Goal: Task Accomplishment & Management: Complete application form

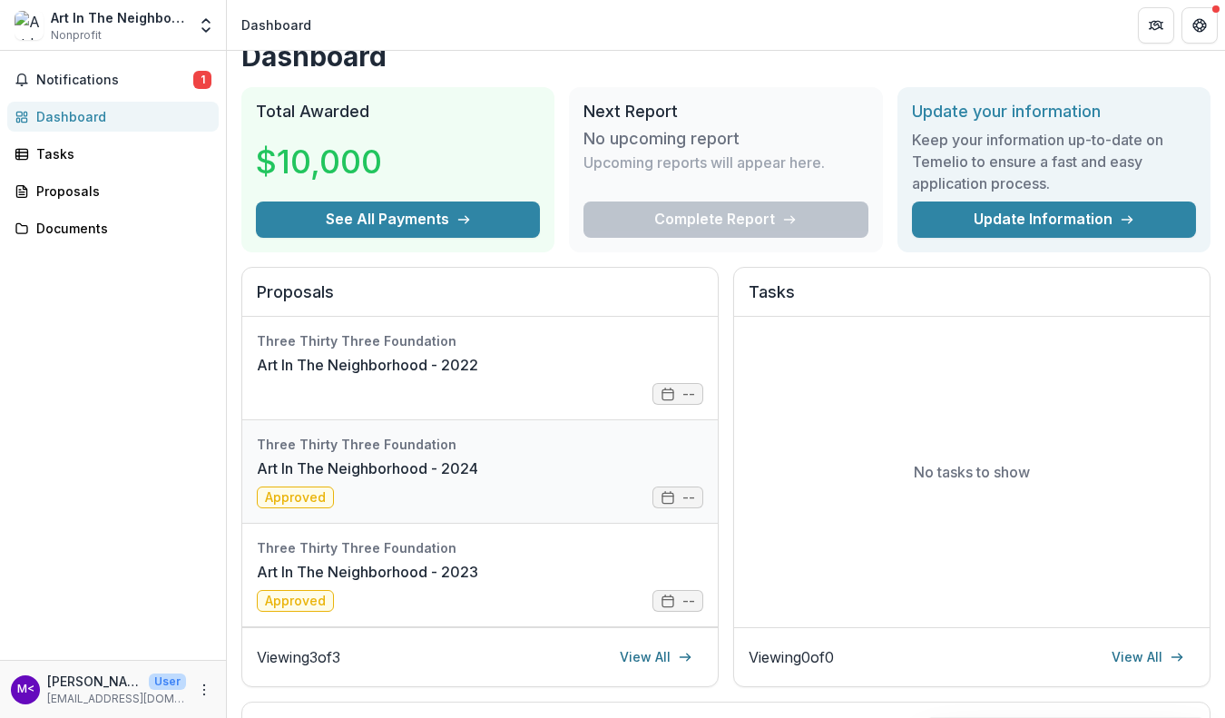
scroll to position [24, 0]
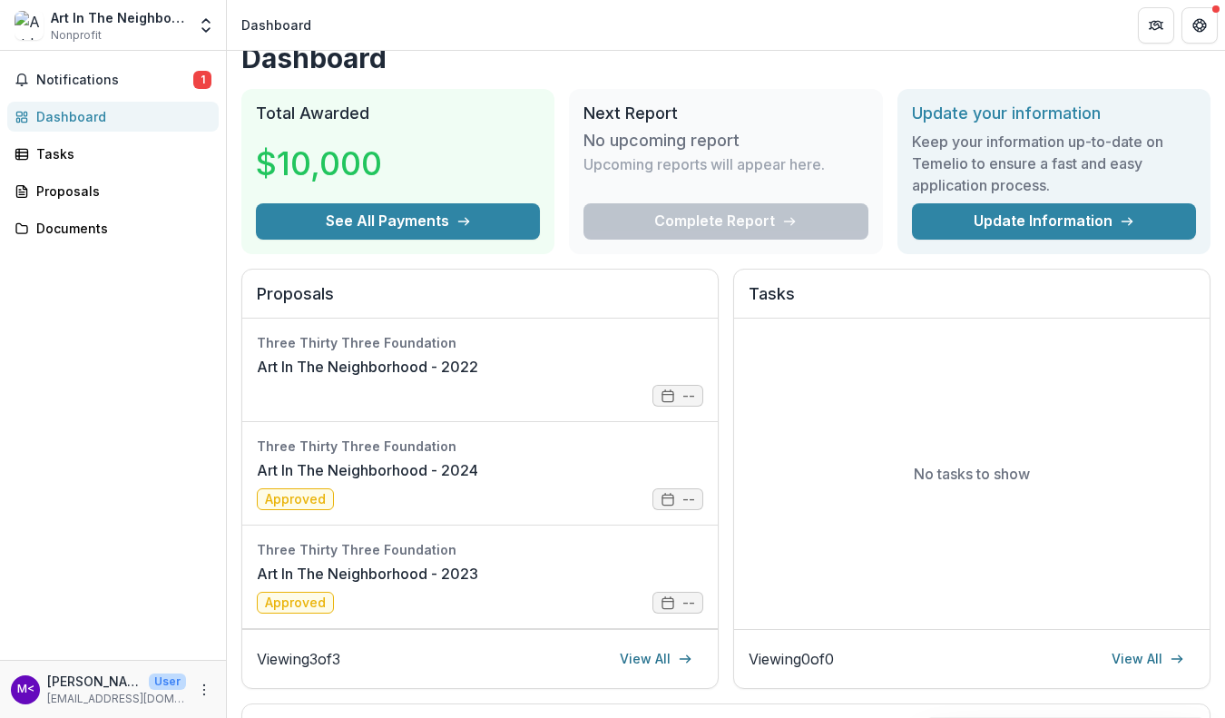
click at [783, 223] on div "Complete Report" at bounding box center [726, 221] width 284 height 36
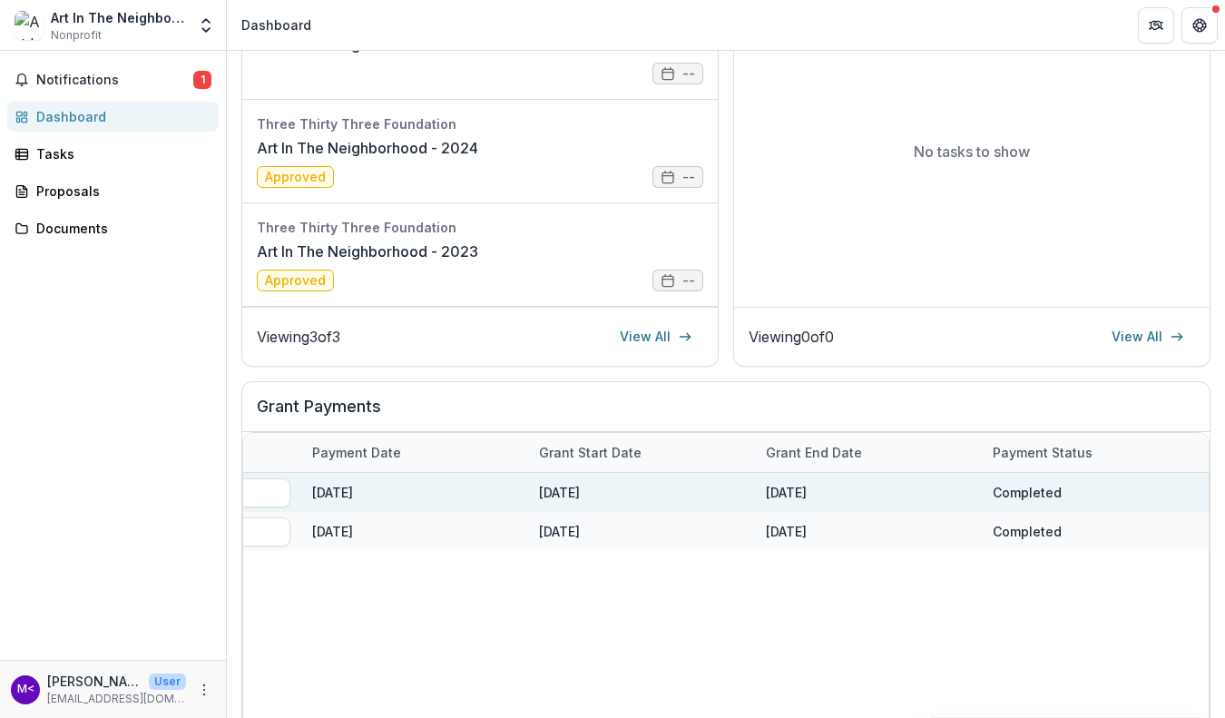
scroll to position [345, 0]
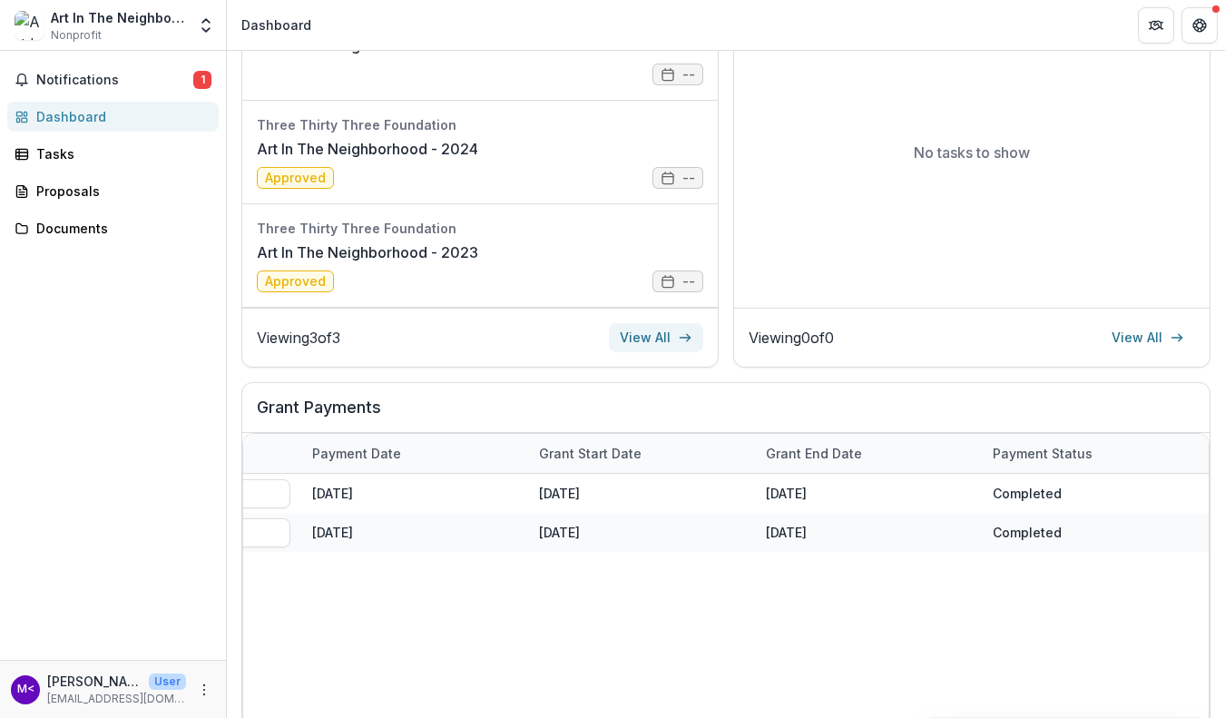
click at [689, 341] on icon at bounding box center [685, 337] width 15 height 15
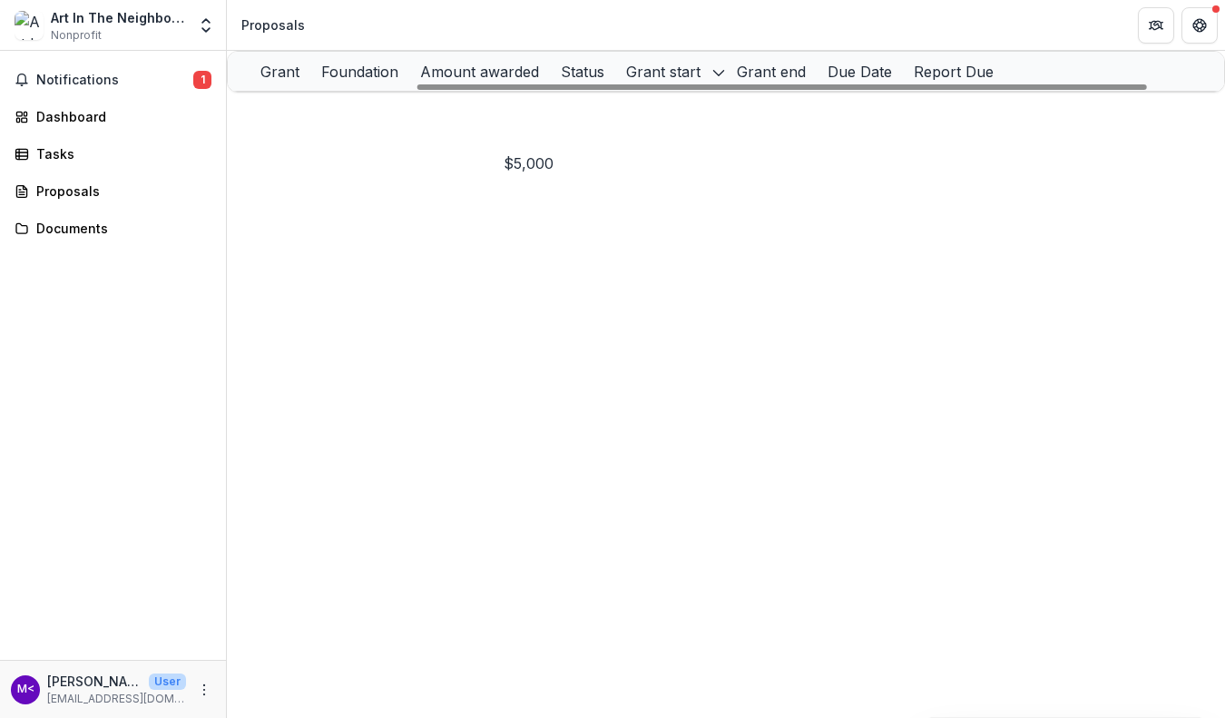
scroll to position [0, 349]
click at [874, 119] on span "DRAFT" at bounding box center [895, 110] width 42 height 15
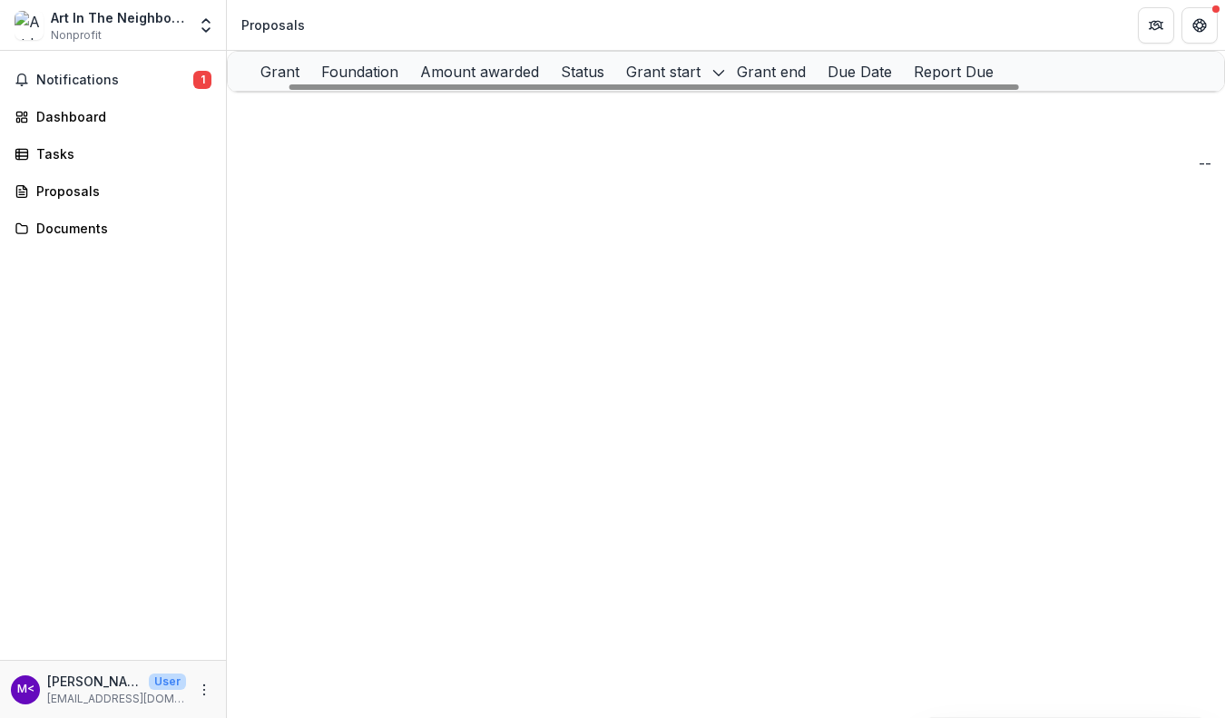
scroll to position [0, 0]
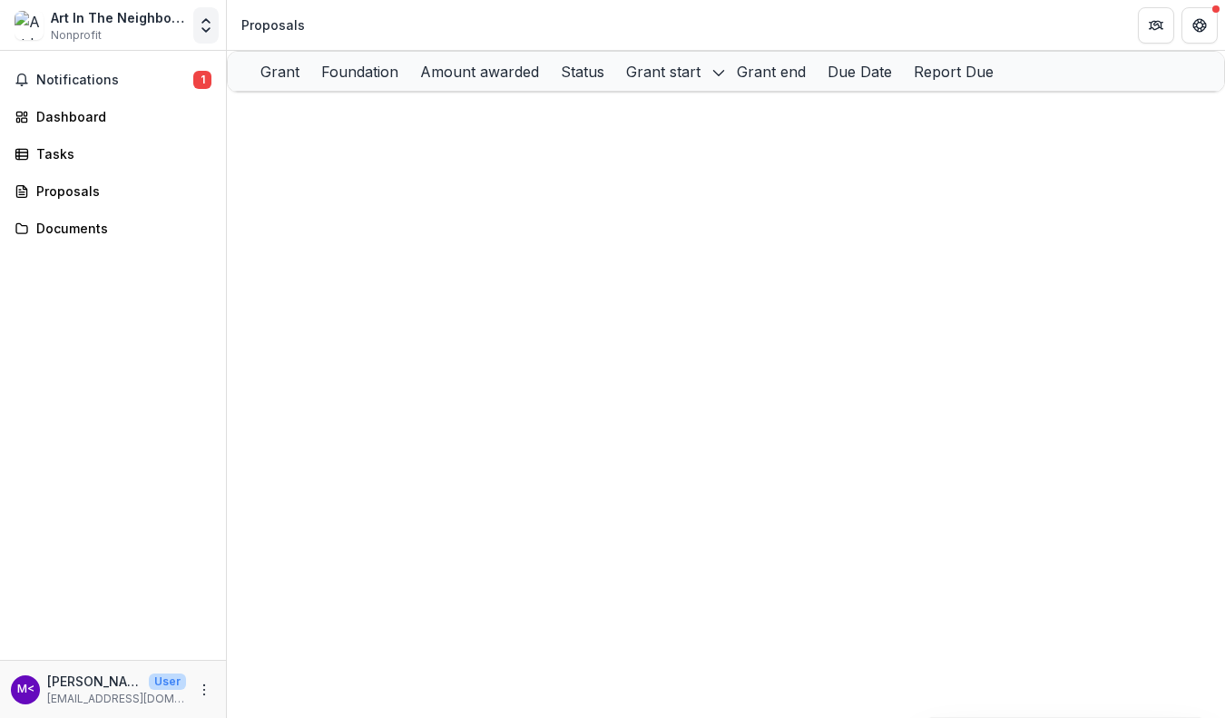
click at [206, 32] on polyline "Open entity switcher" at bounding box center [205, 30] width 7 height 4
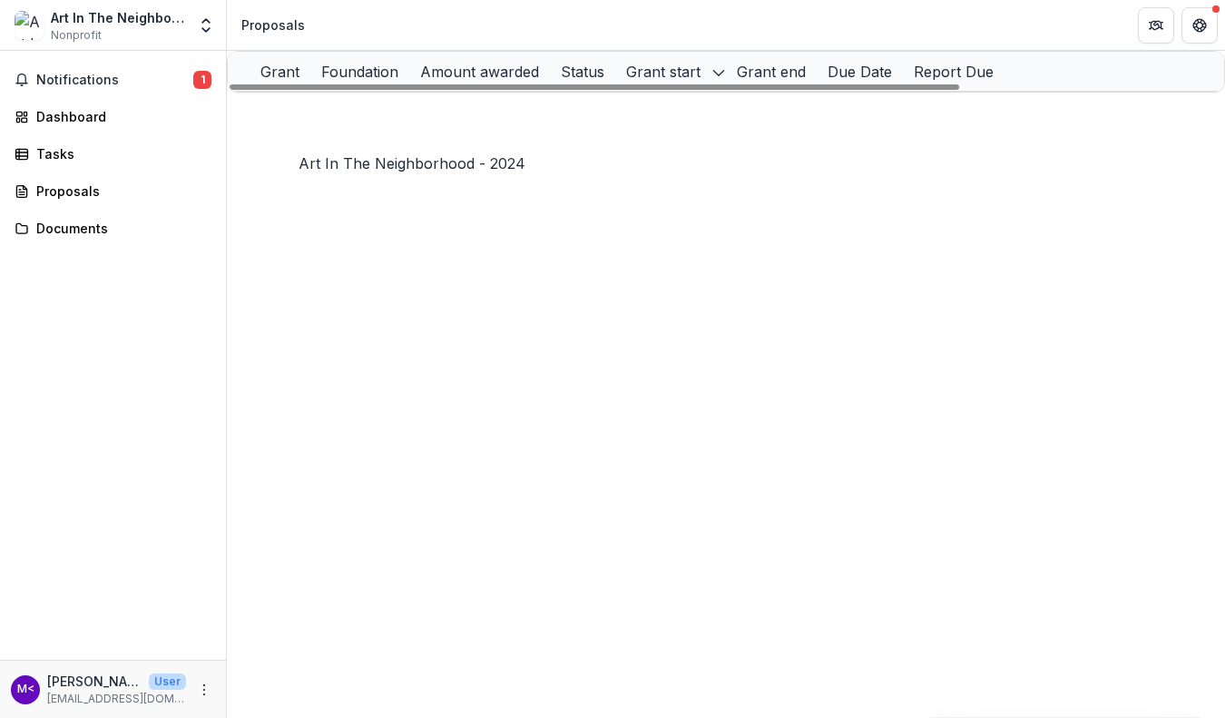
click at [452, 119] on link "Art In The Neighborhood - 2024" at bounding box center [386, 110] width 204 height 15
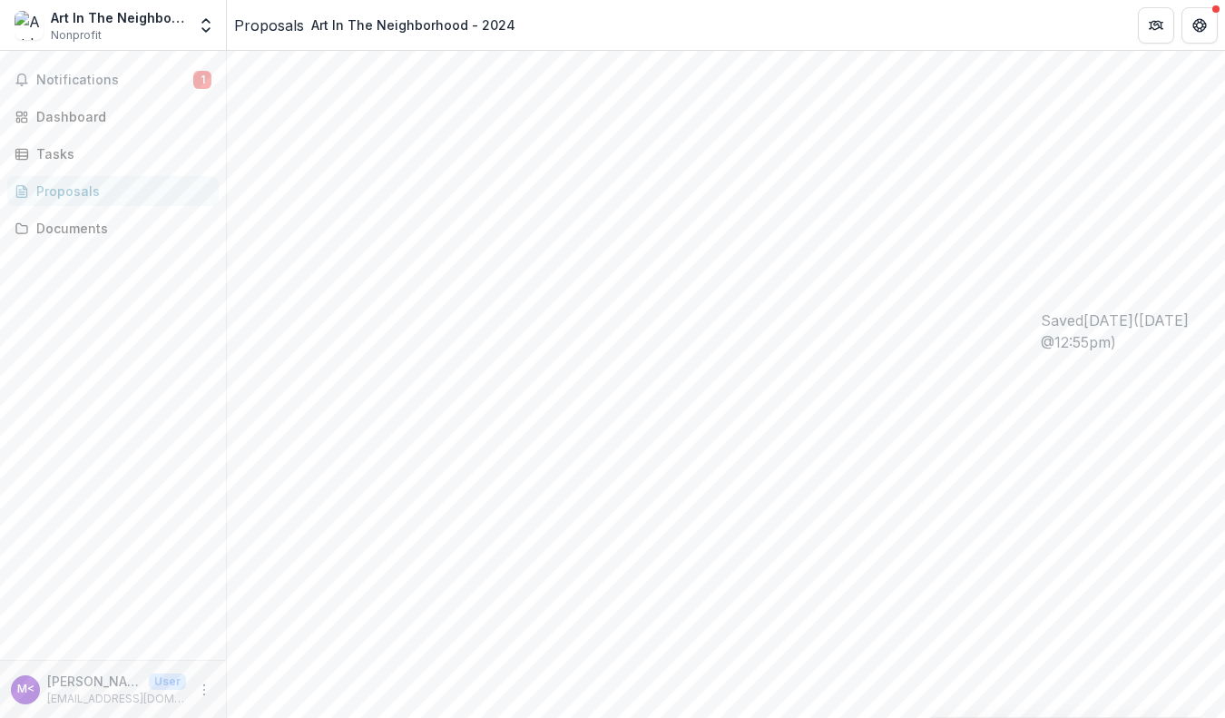
scroll to position [191, 0]
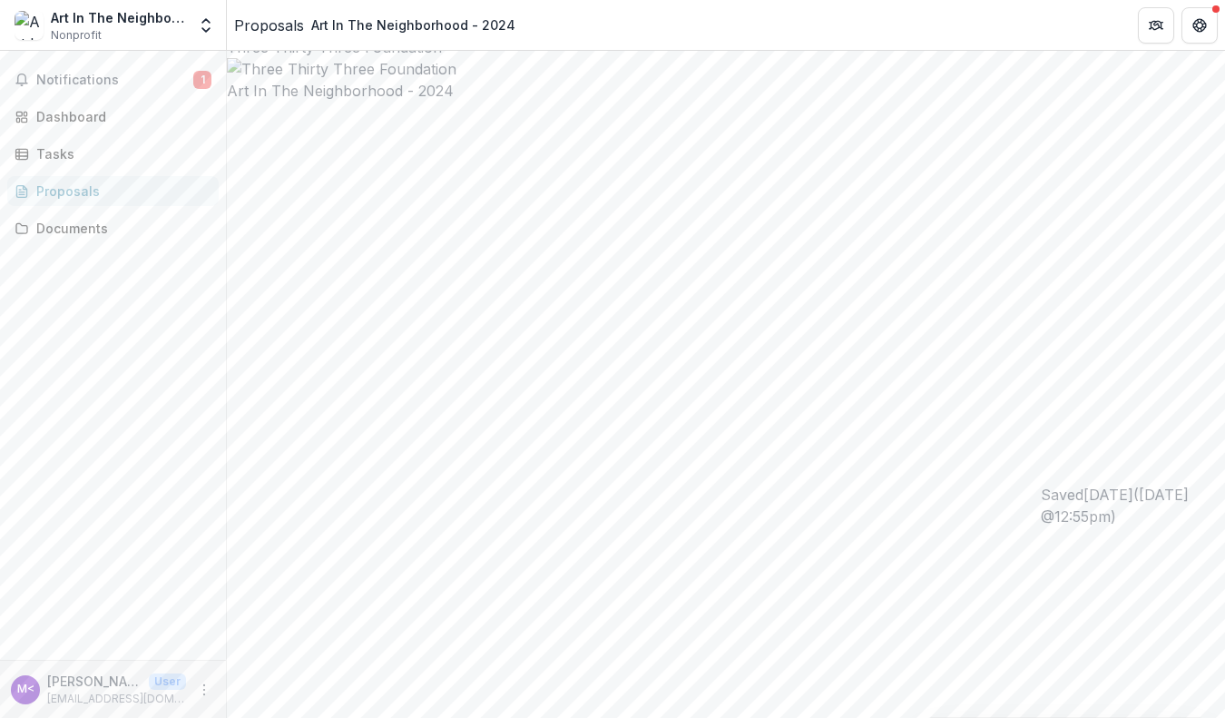
scroll to position [0, 0]
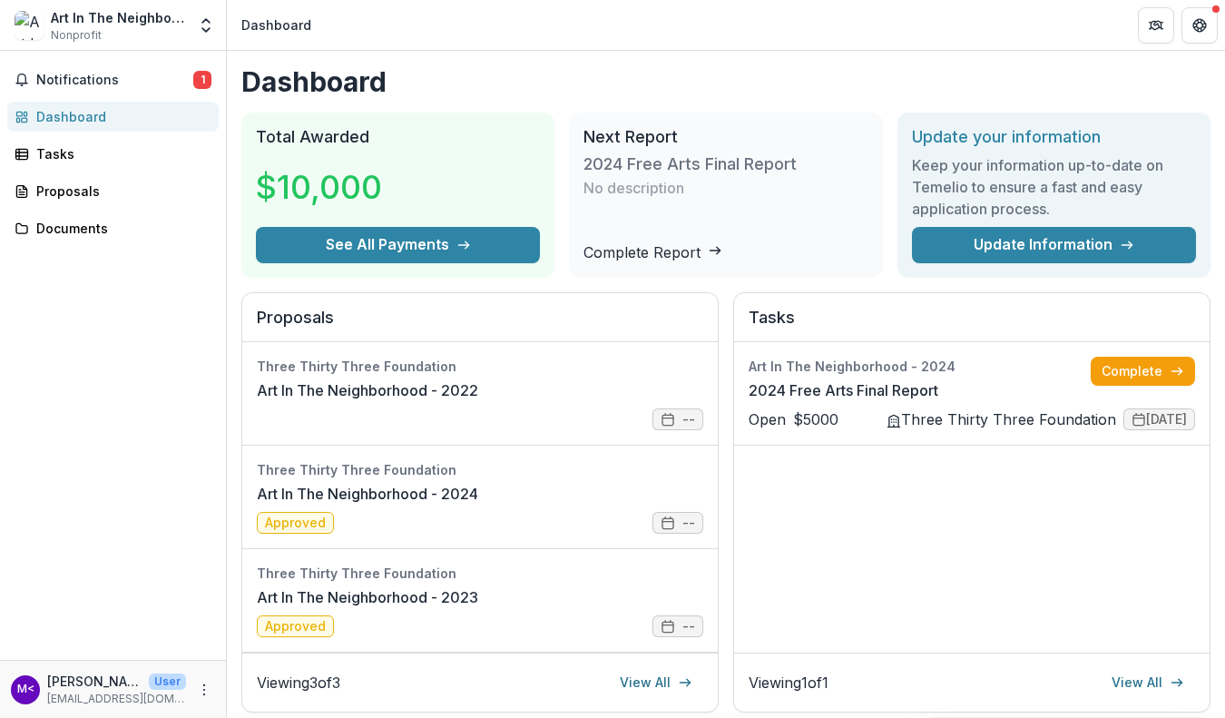
click at [711, 246] on link "Complete Report" at bounding box center [653, 252] width 139 height 18
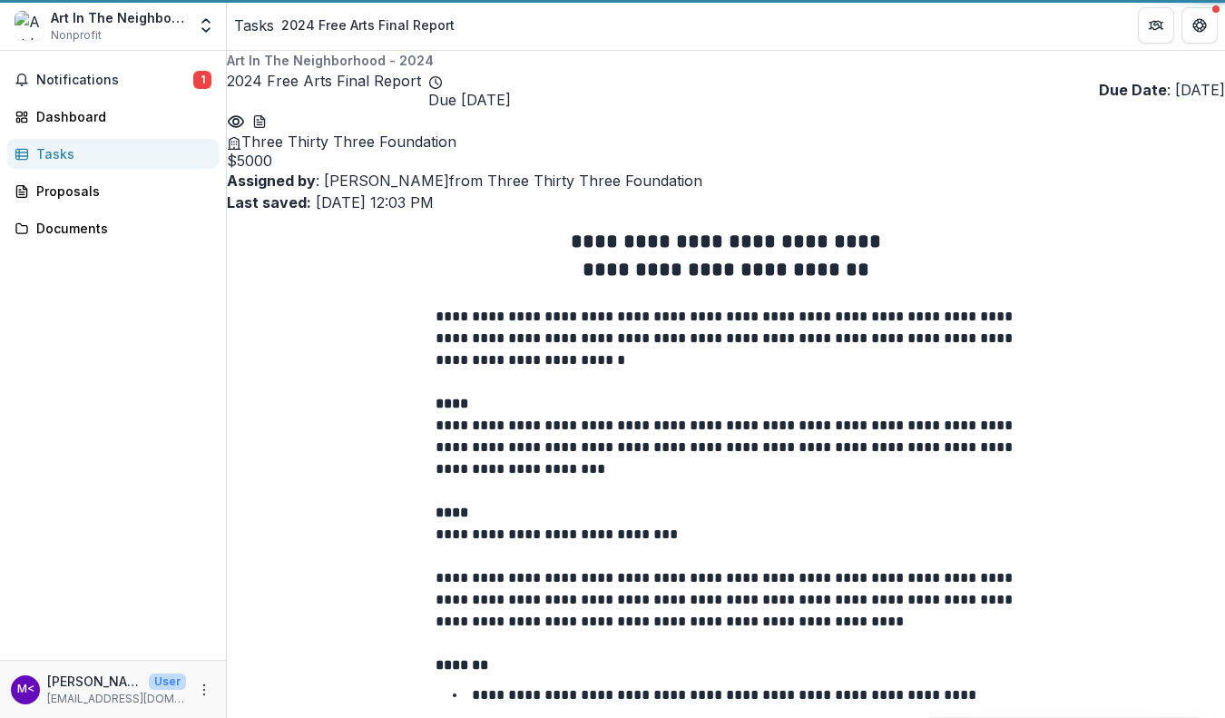
type input "******"
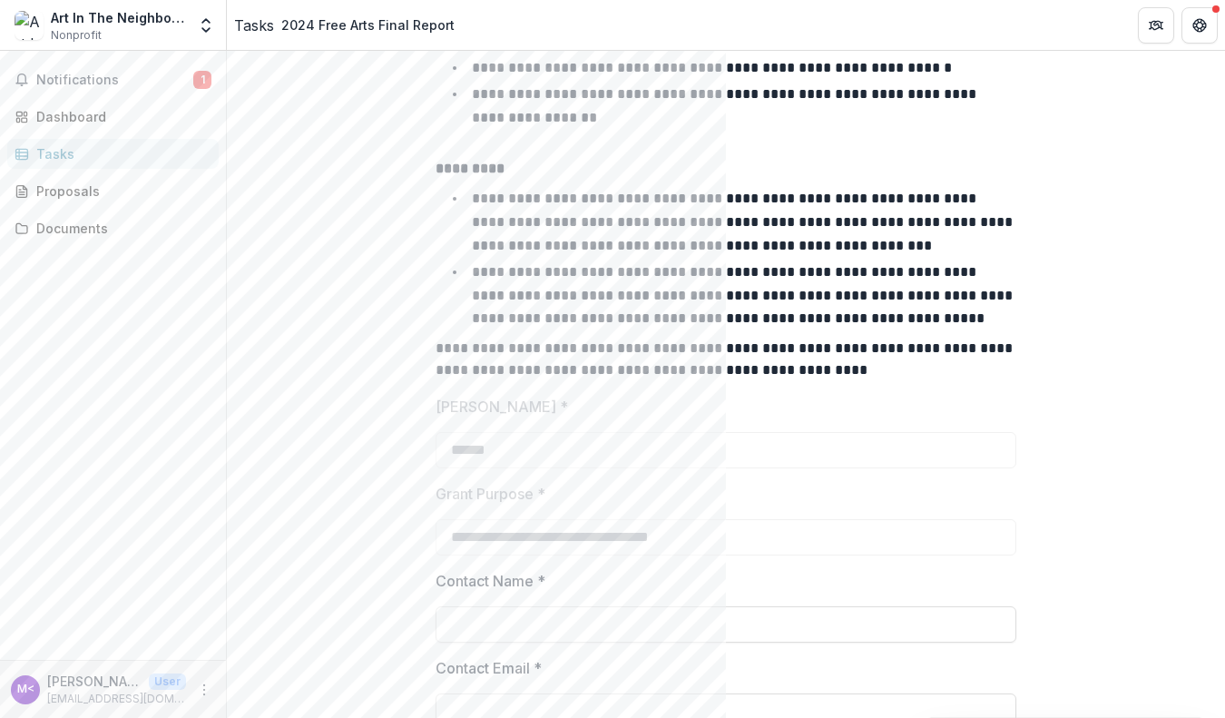
scroll to position [668, 0]
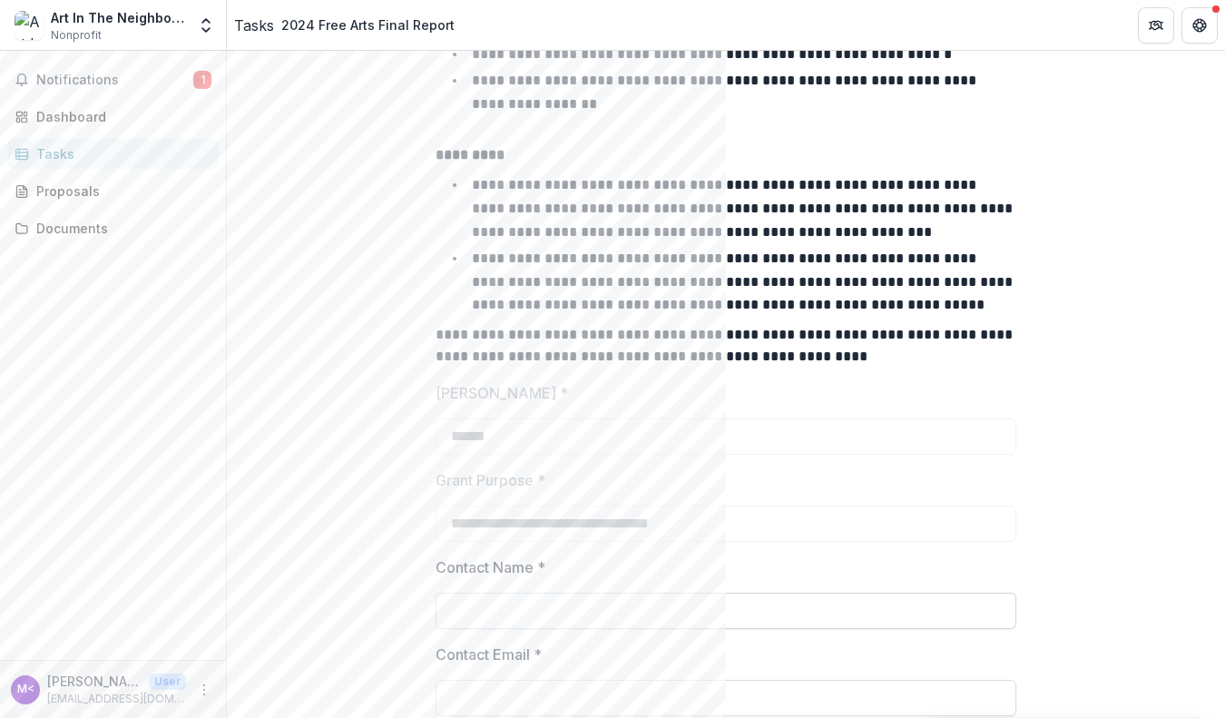
click at [436, 593] on input "Contact Name *" at bounding box center [726, 611] width 581 height 36
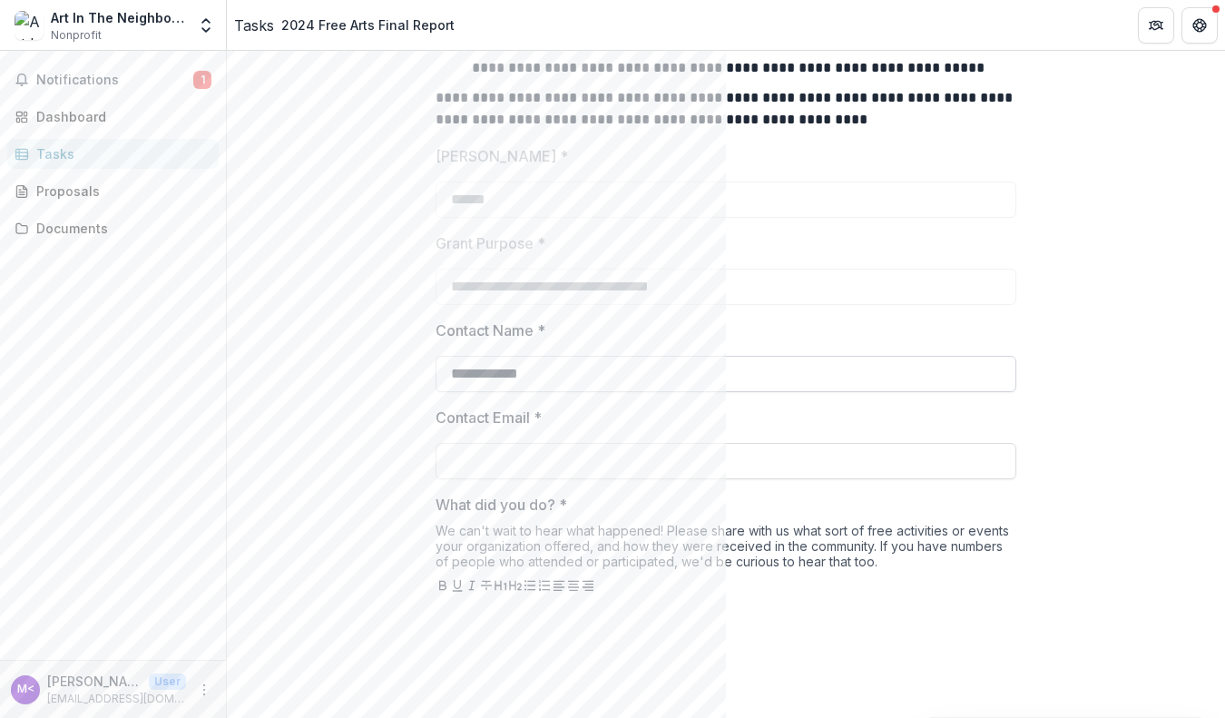
scroll to position [908, 0]
type input "**********"
click at [436, 440] on input "Contact Email *" at bounding box center [726, 458] width 581 height 36
type input "*"
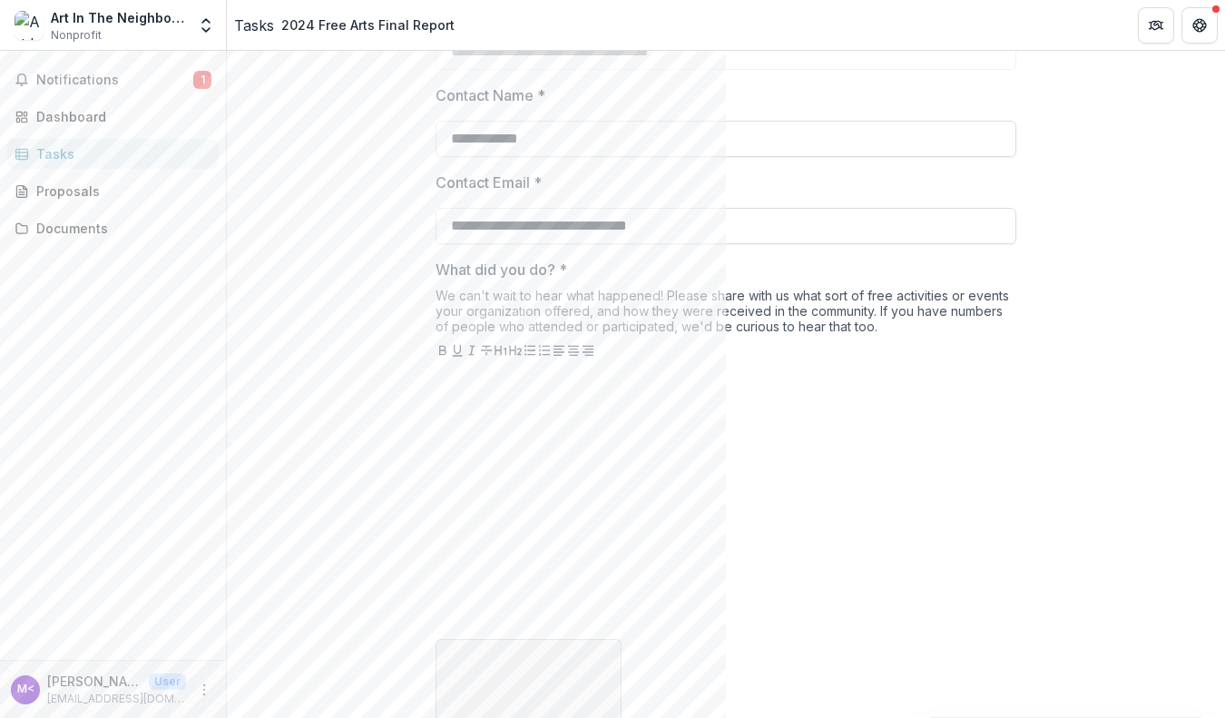
scroll to position [1141, 0]
type input "**********"
click at [436, 369] on p at bounding box center [726, 373] width 581 height 22
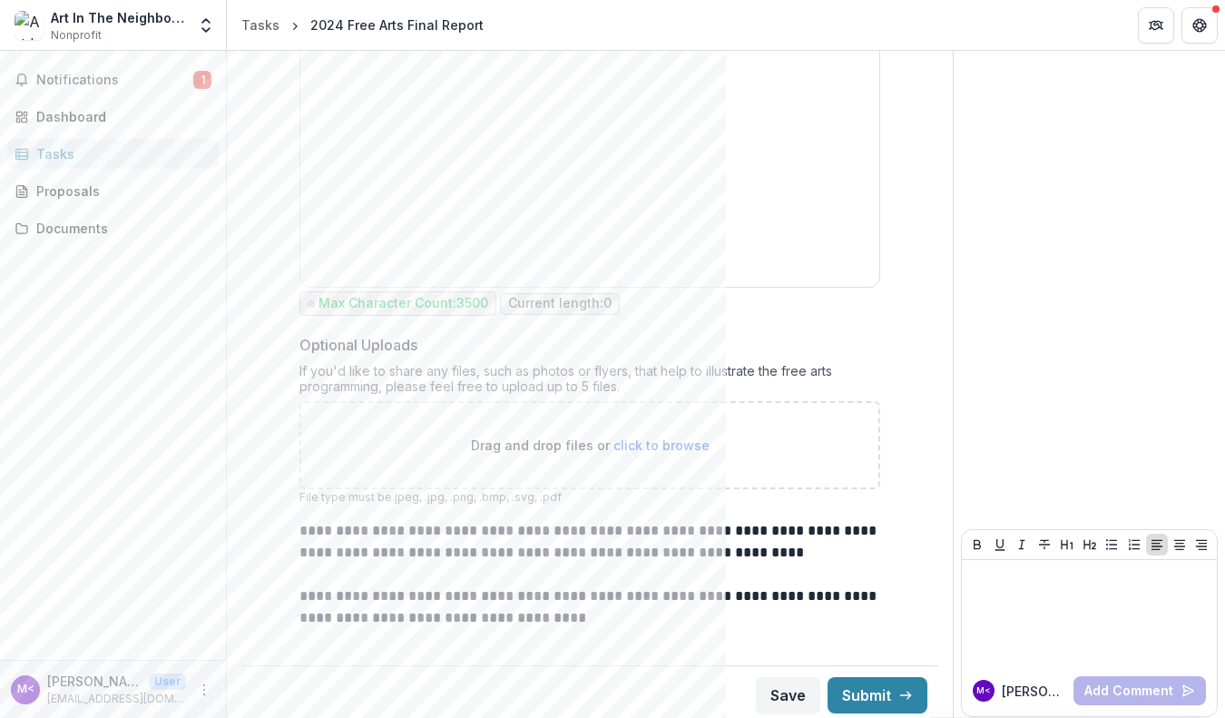
scroll to position [1930, 0]
